Goal: Contribute content

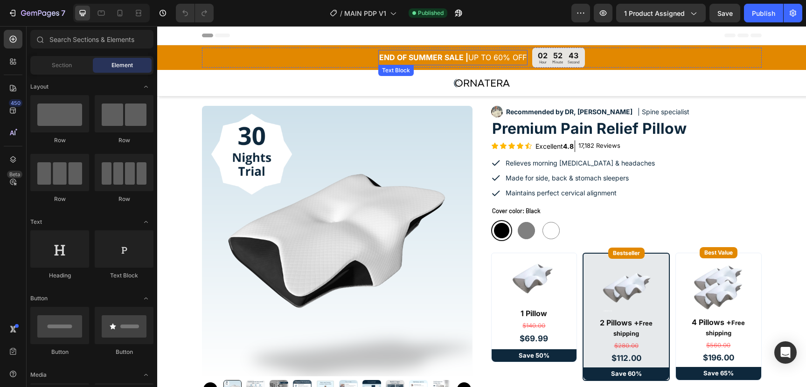
click at [448, 58] on strong "END OF SUMMER SALE |" at bounding box center [423, 57] width 89 height 9
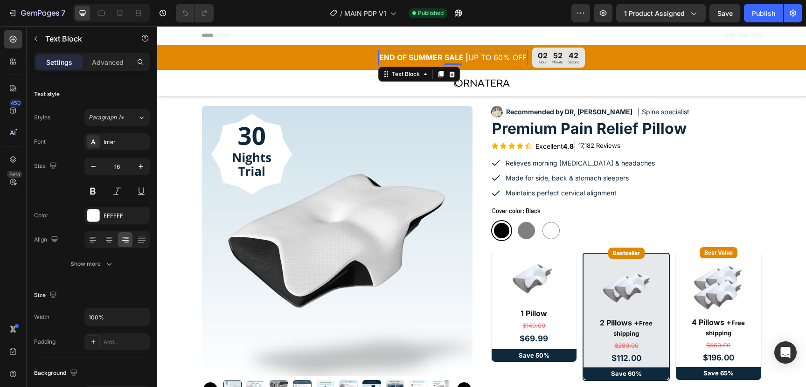
click at [458, 56] on strong "END OF SUMMER SALE |" at bounding box center [423, 57] width 89 height 9
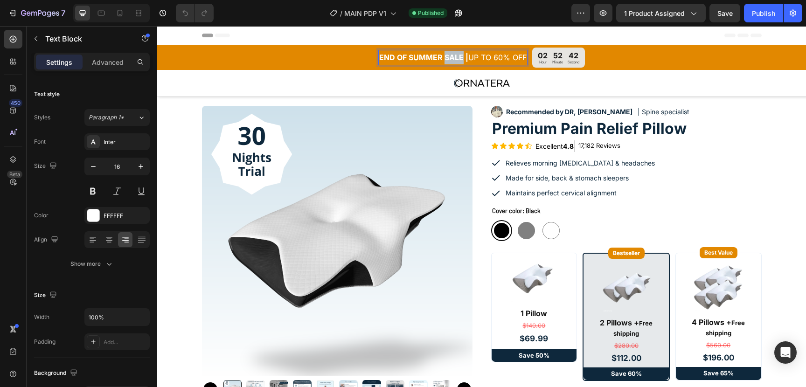
click at [458, 56] on strong "END OF SUMMER SALE |" at bounding box center [423, 57] width 89 height 9
click at [507, 61] on p "100th production batch sale | UP TO 60% OFF" at bounding box center [453, 58] width 189 height 14
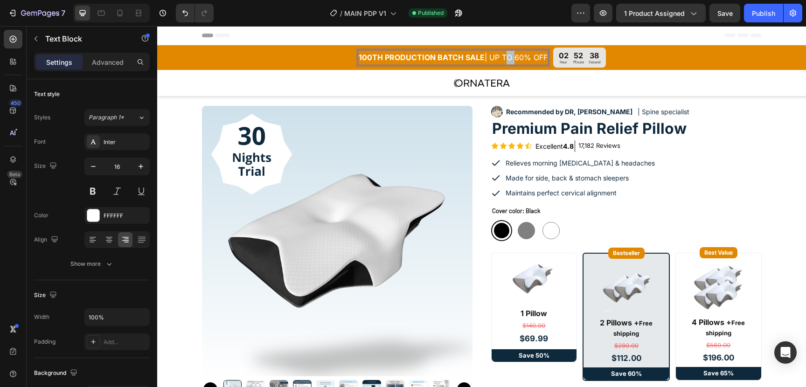
click at [507, 61] on p "100th production batch sale | UP TO 60% OFF" at bounding box center [453, 58] width 189 height 14
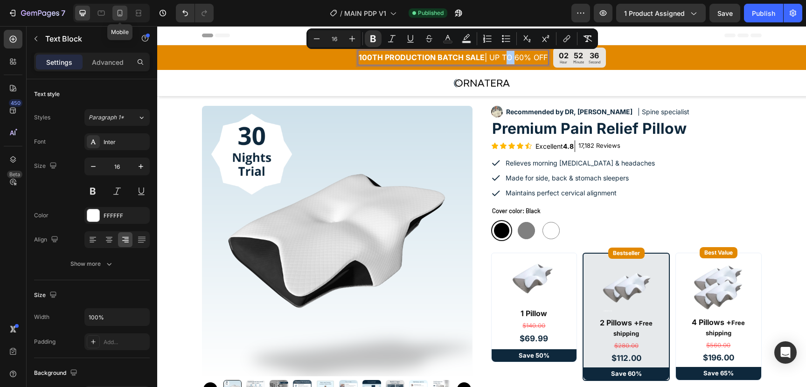
click at [114, 11] on div at bounding box center [119, 13] width 15 height 15
type input "14"
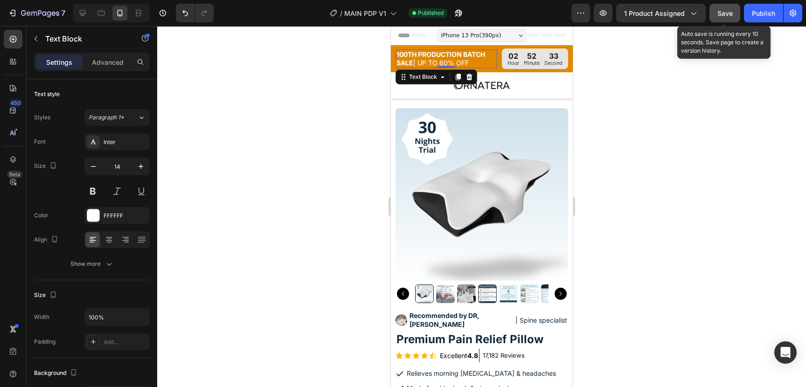
click at [732, 14] on span "Save" at bounding box center [725, 13] width 15 height 8
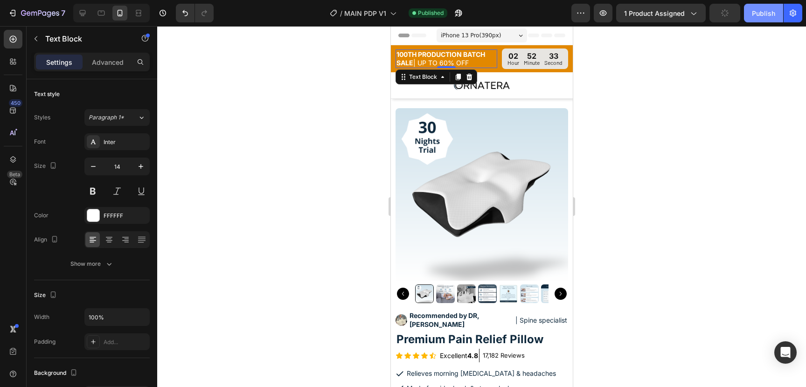
click at [769, 14] on div "Publish" at bounding box center [763, 13] width 23 height 10
